Goal: Obtain resource: Obtain resource

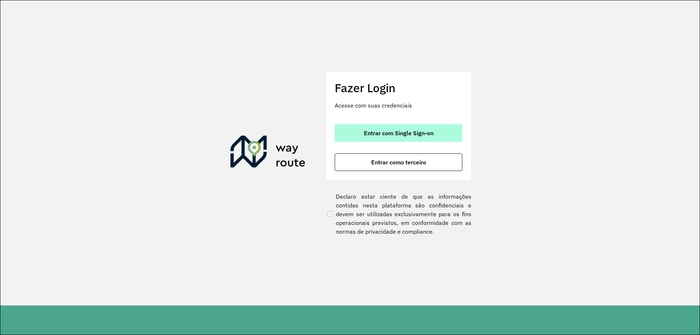
click at [375, 140] on button "Entrar com Single Sign-on" at bounding box center [399, 132] width 128 height 17
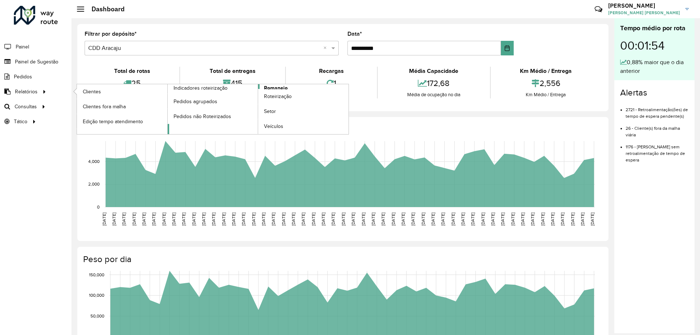
click at [274, 87] on span "Romaneio" at bounding box center [276, 88] width 24 height 8
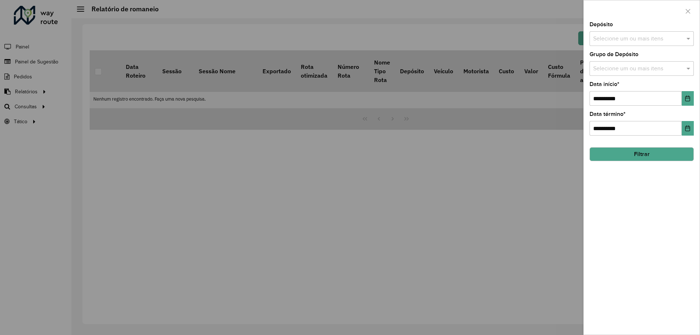
click at [47, 96] on div at bounding box center [350, 167] width 700 height 335
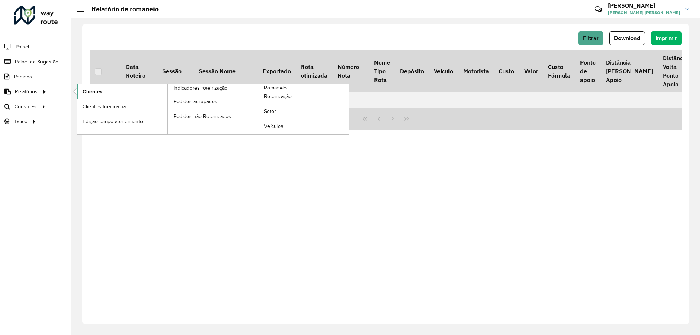
click at [96, 88] on span "Clientes" at bounding box center [93, 92] width 20 height 8
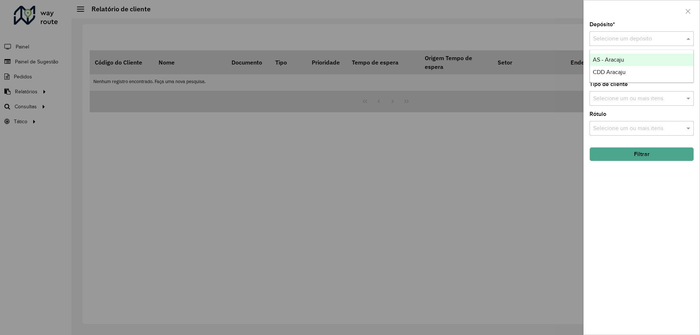
click at [621, 42] on input "text" at bounding box center [634, 39] width 82 height 9
click at [619, 61] on span "AS - Aracaju" at bounding box center [608, 59] width 31 height 6
click at [644, 155] on button "Filtrar" at bounding box center [641, 154] width 104 height 14
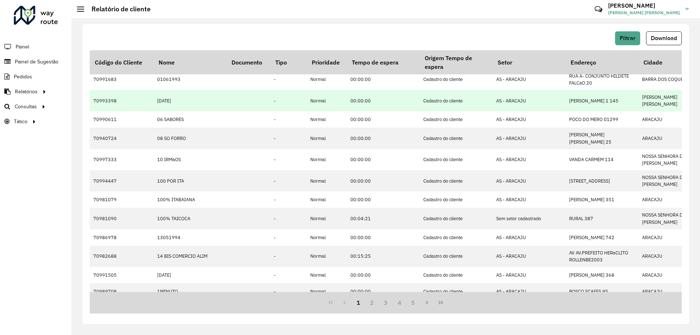
scroll to position [157, 0]
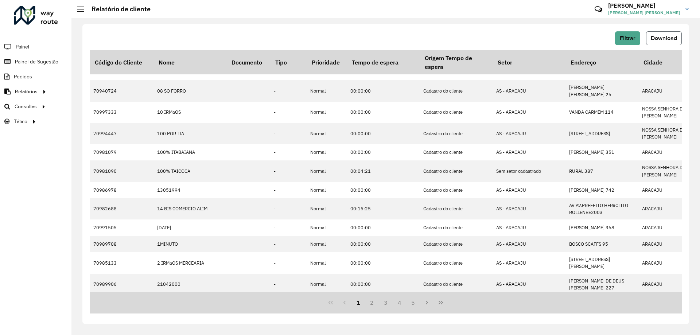
click at [649, 36] on button "Download" at bounding box center [664, 38] width 36 height 14
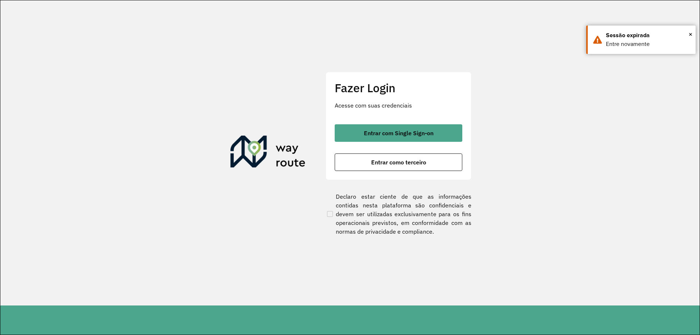
click at [387, 144] on div "Entrar com Single Sign-on Entrar como terceiro" at bounding box center [399, 147] width 128 height 47
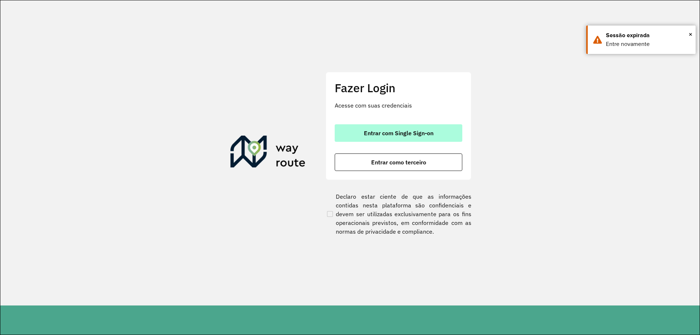
click at [393, 133] on span "Entrar com Single Sign-on" at bounding box center [399, 133] width 70 height 6
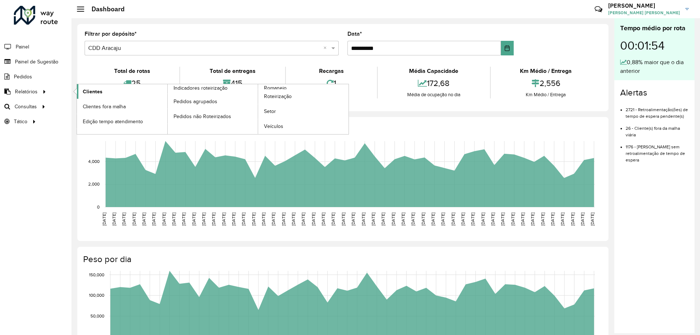
click at [110, 92] on link "Clientes" at bounding box center [122, 91] width 90 height 15
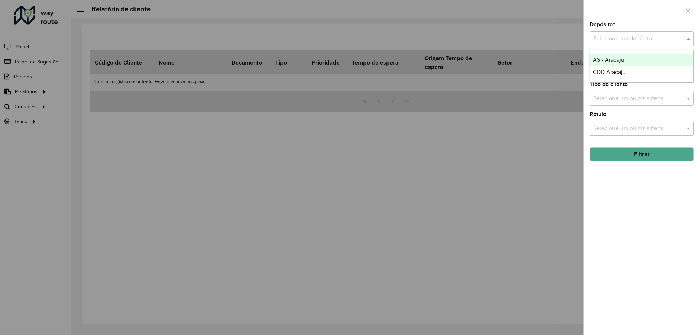
click at [637, 39] on input "text" at bounding box center [634, 39] width 82 height 9
click at [620, 74] on span "CDD Aracaju" at bounding box center [609, 72] width 33 height 6
click at [634, 156] on button "Filtrar" at bounding box center [641, 154] width 104 height 14
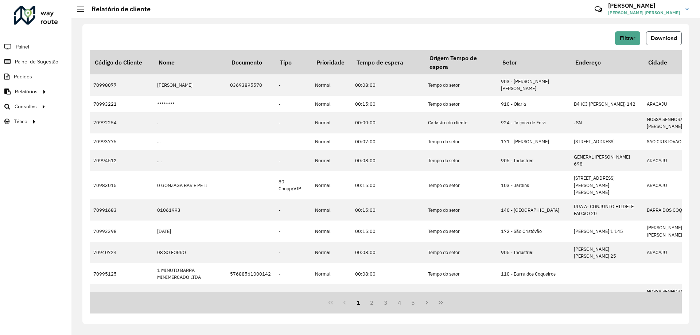
click at [655, 38] on span "Download" at bounding box center [664, 38] width 26 height 6
